Goal: Find contact information: Find contact information

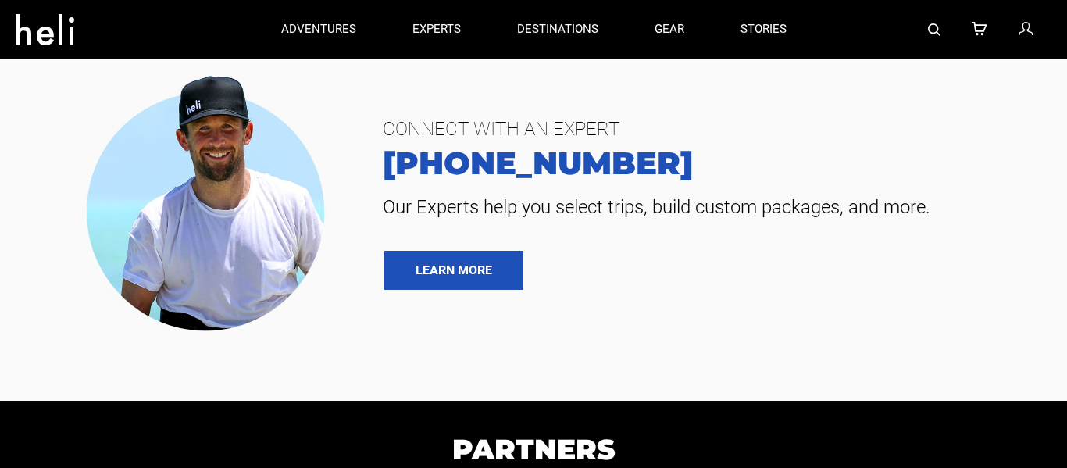
type input "Heli Skiing"
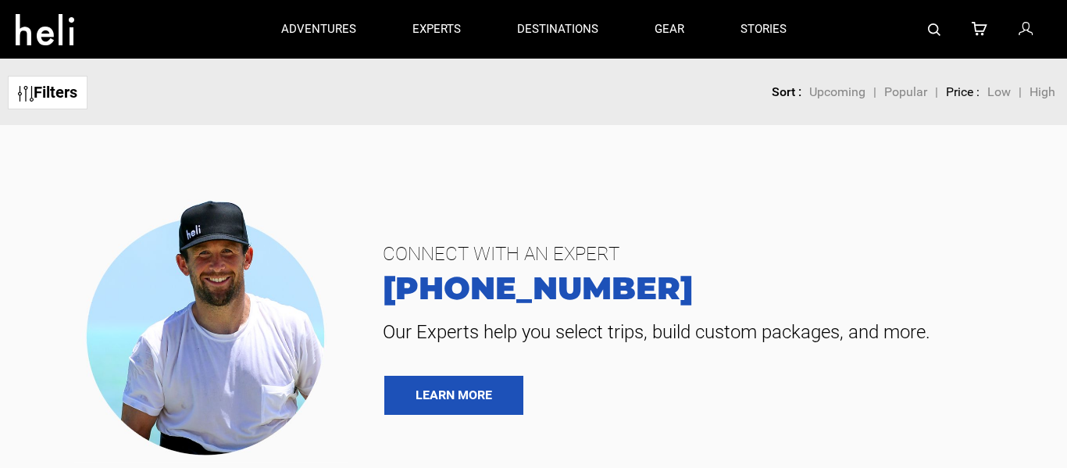
scroll to position [152, 0]
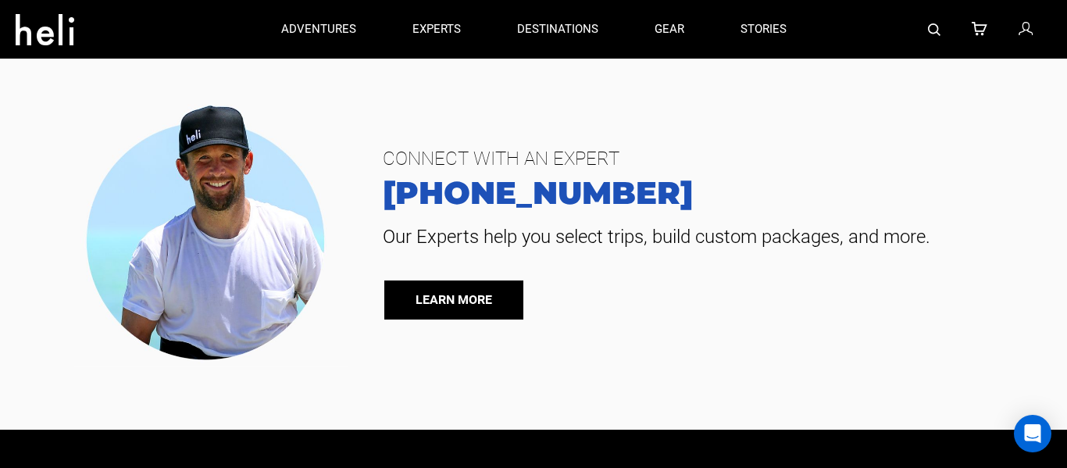
click at [451, 304] on link "LEARN MORE" at bounding box center [453, 299] width 139 height 39
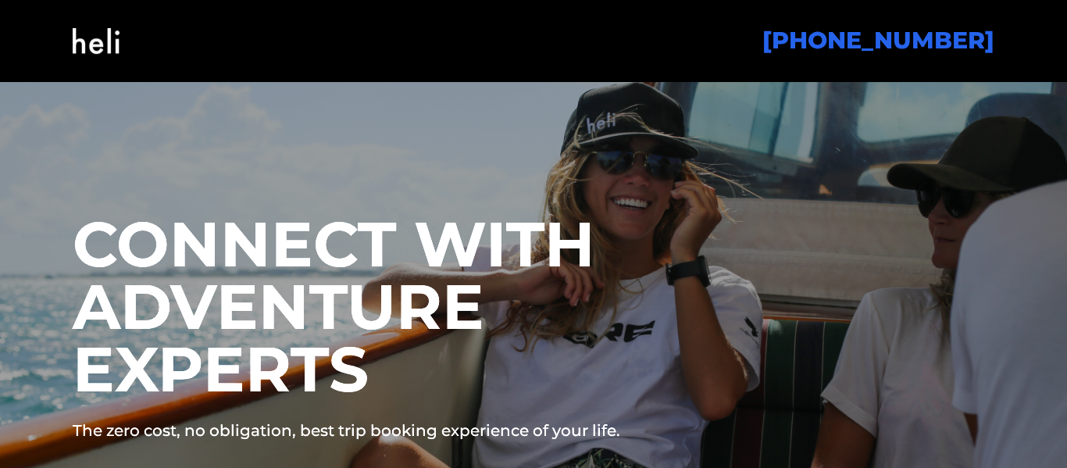
scroll to position [266, 0]
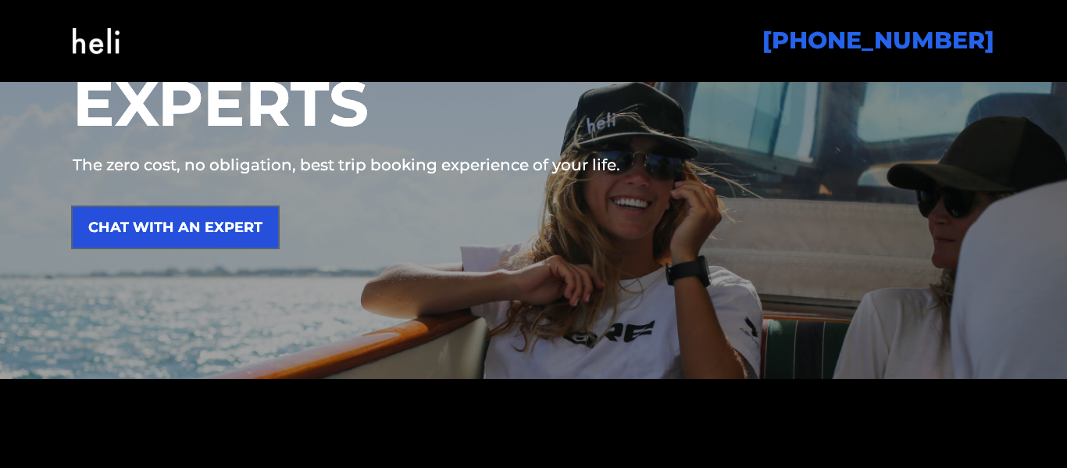
click at [155, 247] on link "CHAT WITH AN EXPERT" at bounding box center [175, 227] width 205 height 41
click at [191, 221] on link "CHAT WITH AN EXPERT" at bounding box center [175, 227] width 205 height 41
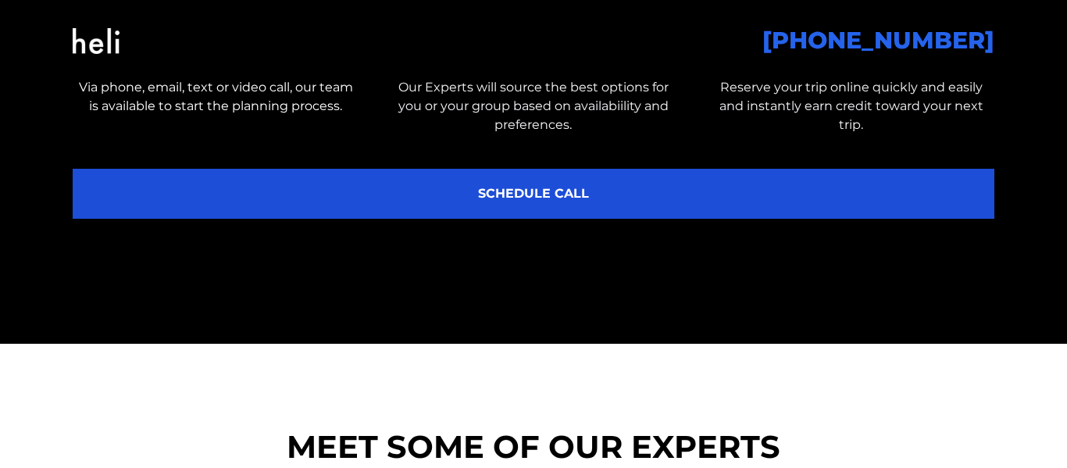
scroll to position [811, 0]
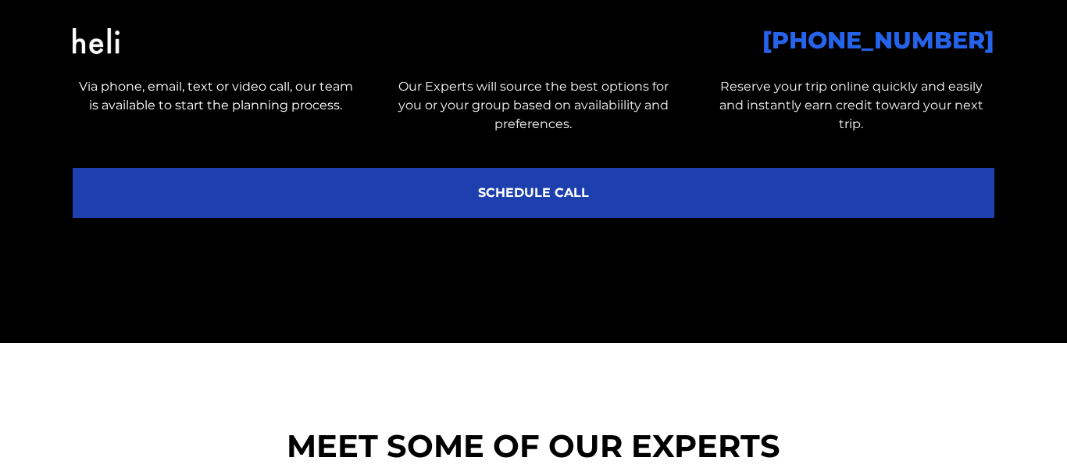
click at [830, 215] on link "SCHEDULE CALL" at bounding box center [534, 193] width 922 height 50
